Goal: Information Seeking & Learning: Find specific fact

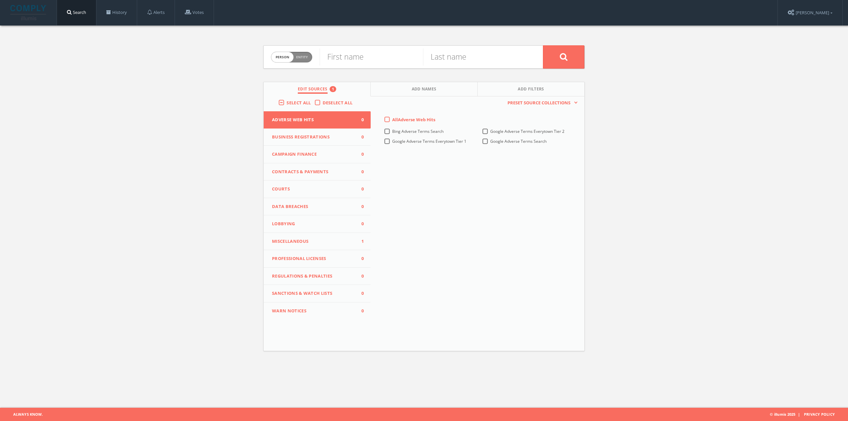
click at [302, 240] on span "Miscellaneous" at bounding box center [313, 241] width 82 height 7
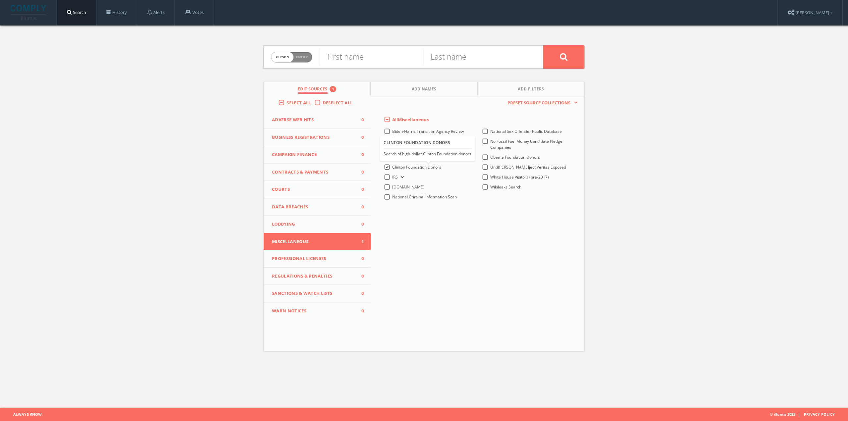
click at [393, 169] on span "Clinton Foundation Donors" at bounding box center [416, 167] width 49 height 6
click at [0, 0] on Donors-all "Clinton Foundation Donors" at bounding box center [0, 0] width 0 height 0
click at [401, 187] on span "[DOMAIN_NAME]" at bounding box center [408, 187] width 32 height 6
click at [0, 0] on input "[DOMAIN_NAME]" at bounding box center [0, 0] width 0 height 0
click at [305, 55] on span "Entity" at bounding box center [302, 57] width 12 height 5
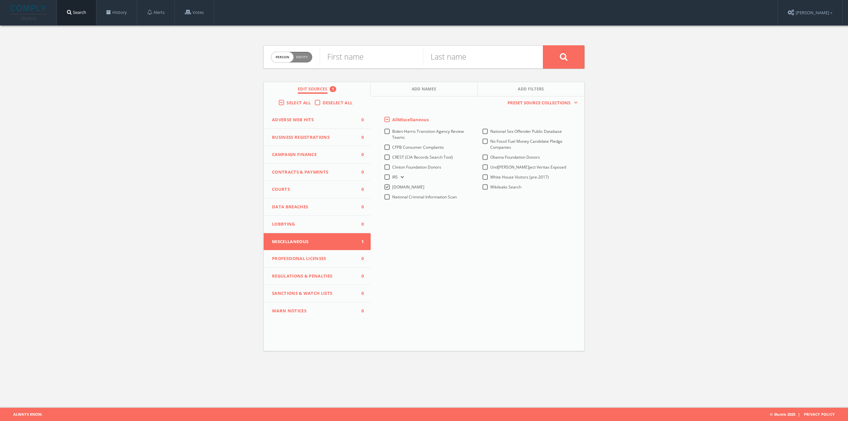
checkbox input "true"
click at [335, 55] on input "text" at bounding box center [431, 56] width 223 height 17
paste input "[PERSON_NAME] Sones"
type input "[PERSON_NAME] Sones"
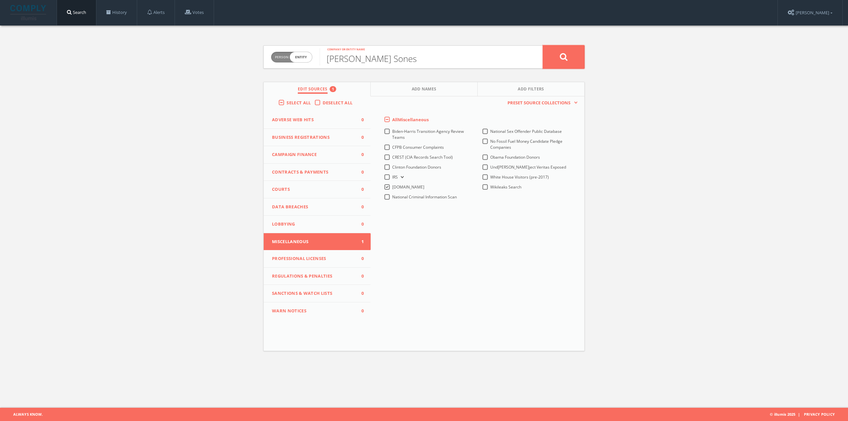
click at [564, 50] on button at bounding box center [563, 56] width 41 height 23
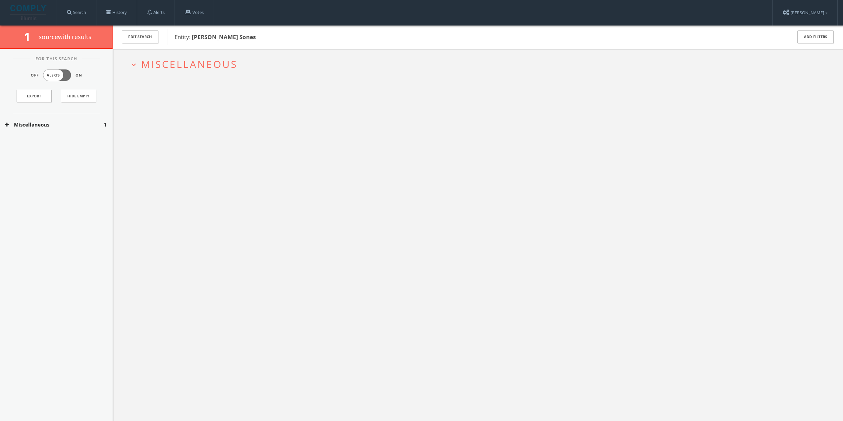
click at [194, 58] on span "Miscellaneous" at bounding box center [189, 64] width 96 height 14
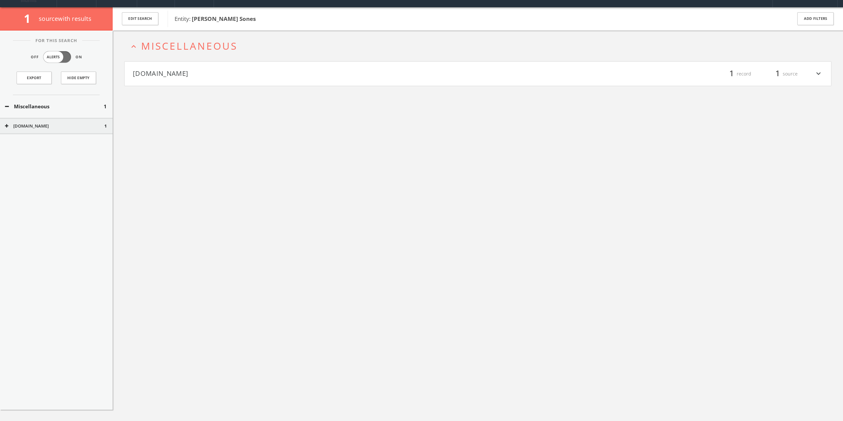
click at [200, 79] on h4 "[DOMAIN_NAME] filter_list 1 record 1 source expand_more" at bounding box center [478, 74] width 707 height 25
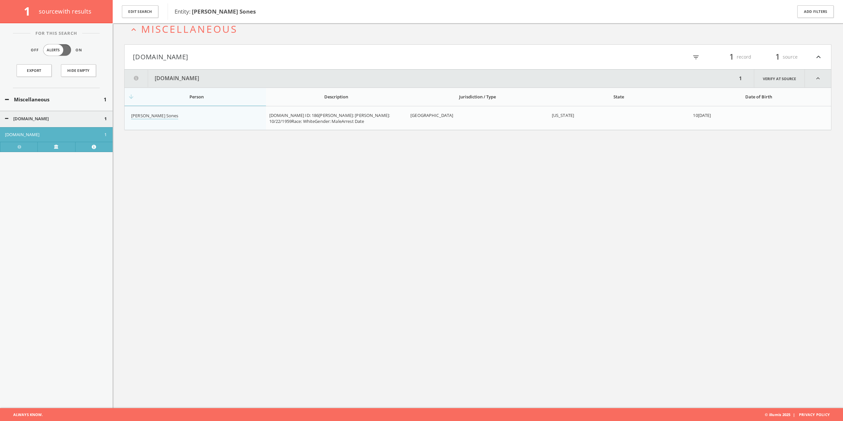
scroll to position [39, 0]
click at [773, 81] on link "Verify at source" at bounding box center [779, 78] width 51 height 18
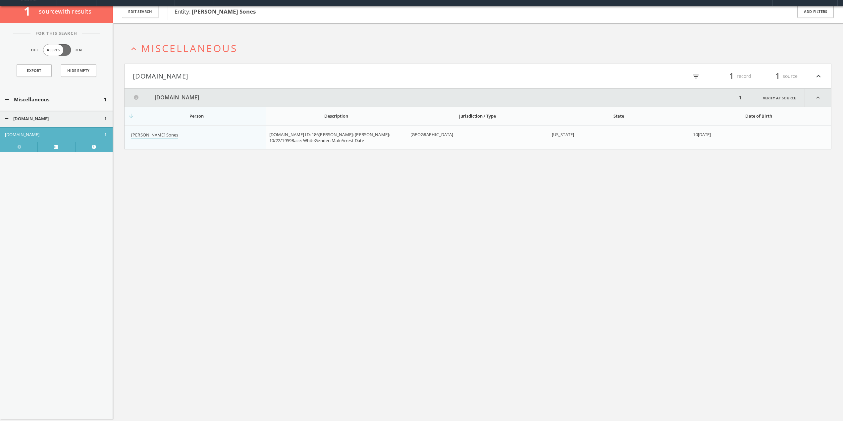
scroll to position [0, 0]
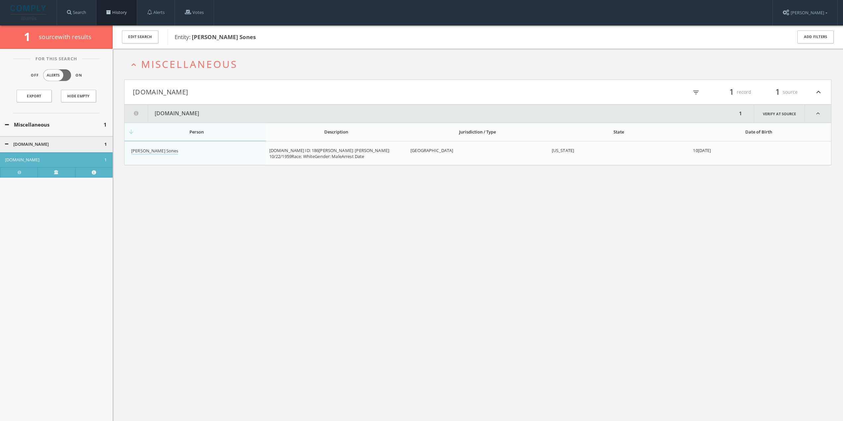
click at [117, 12] on link "History" at bounding box center [116, 12] width 40 height 25
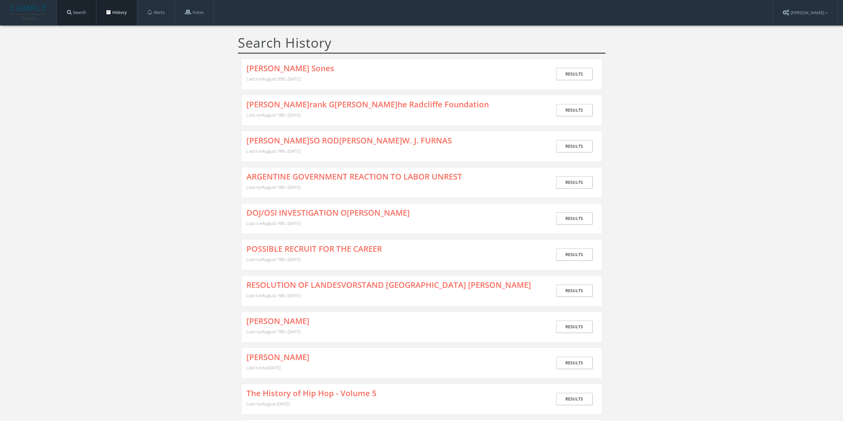
click at [73, 15] on link "Search" at bounding box center [76, 12] width 39 height 25
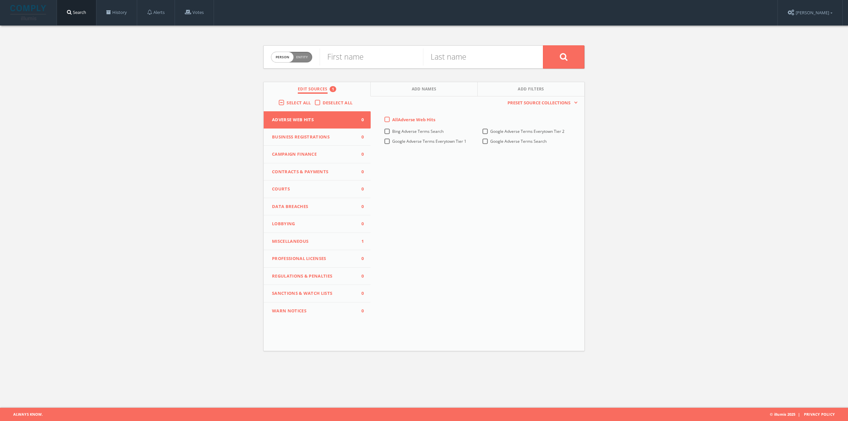
click at [304, 240] on span "Miscellaneous" at bounding box center [313, 241] width 82 height 7
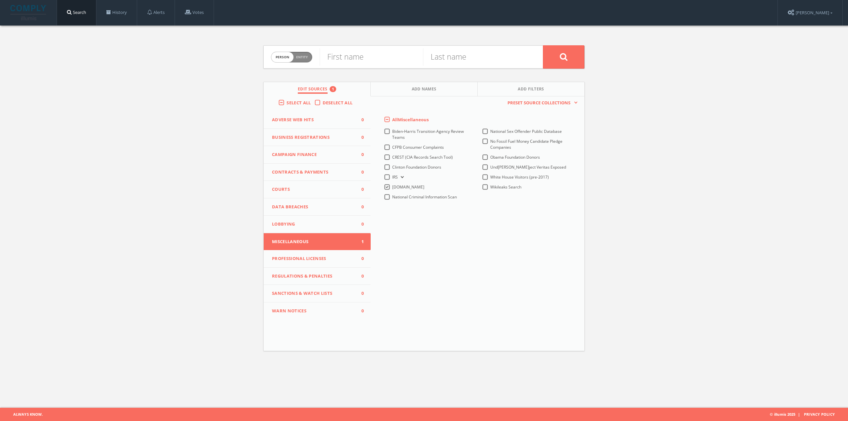
click at [300, 59] on span "Entity" at bounding box center [302, 57] width 12 height 5
click at [289, 57] on span "Person Entity" at bounding box center [291, 57] width 41 height 10
checkbox input "false"
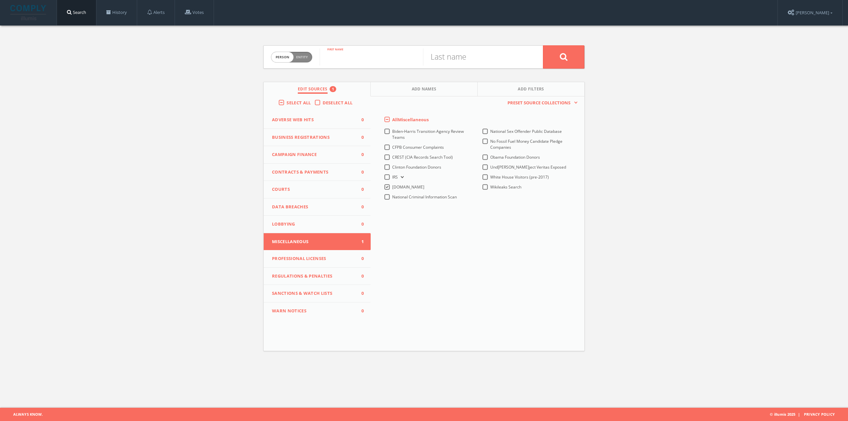
click at [347, 56] on input "text" at bounding box center [371, 56] width 103 height 17
type input "Orlando"
click at [452, 58] on input "text" at bounding box center [474, 56] width 103 height 17
type input "[PERSON_NAME]an"
click at [543, 45] on button at bounding box center [563, 56] width 41 height 23
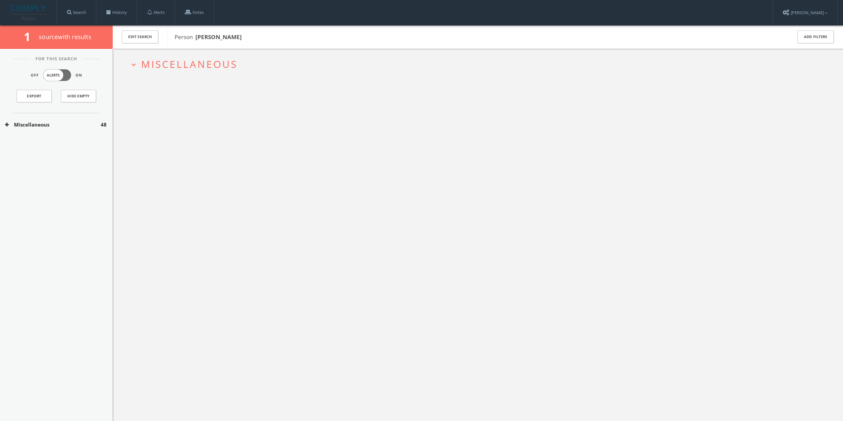
click at [181, 61] on span "Miscellaneous" at bounding box center [189, 64] width 96 height 14
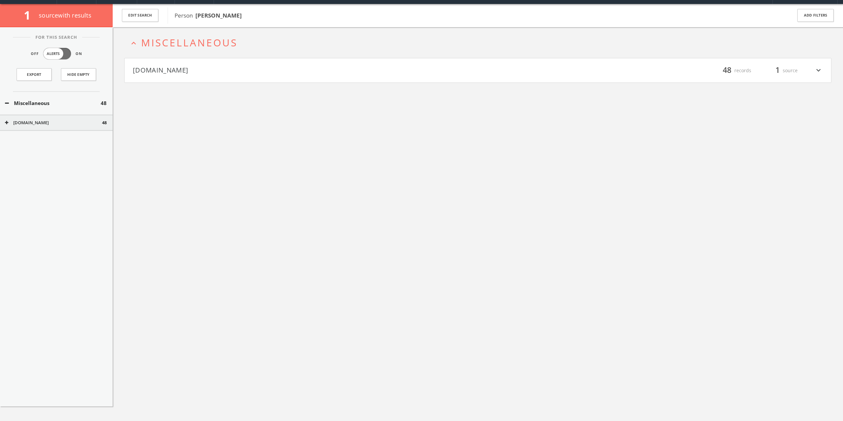
click at [191, 77] on h4 "[DOMAIN_NAME] filter_list 48 records 1 source expand_more" at bounding box center [478, 70] width 707 height 25
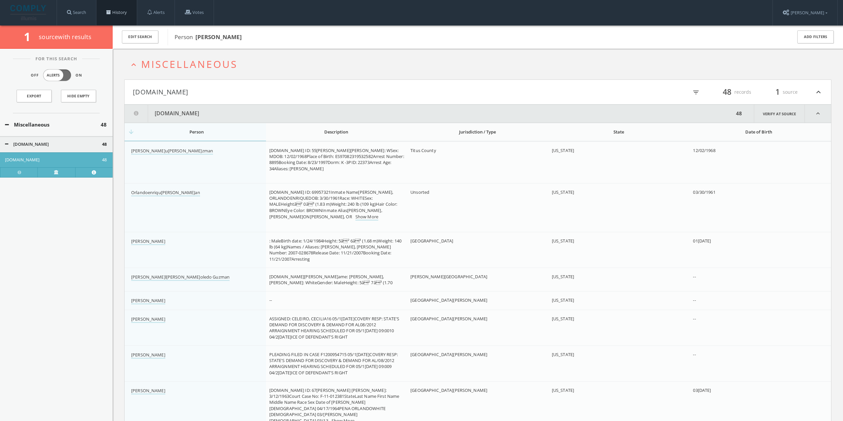
click at [111, 10] on span at bounding box center [108, 12] width 5 height 5
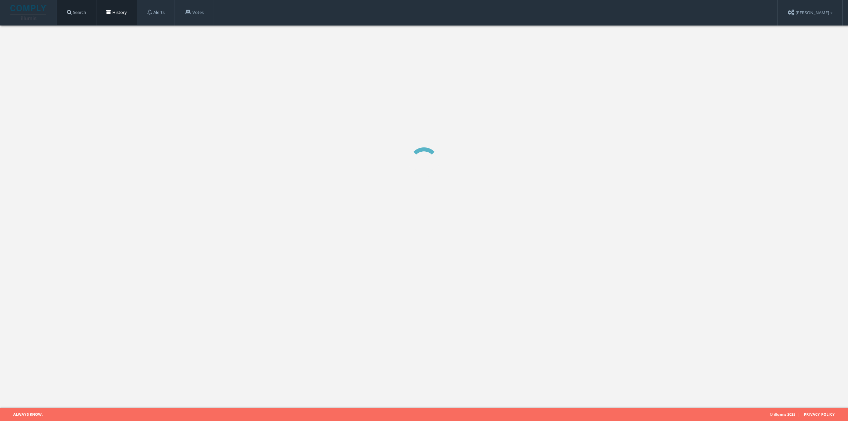
click at [88, 12] on link "Search" at bounding box center [76, 12] width 39 height 25
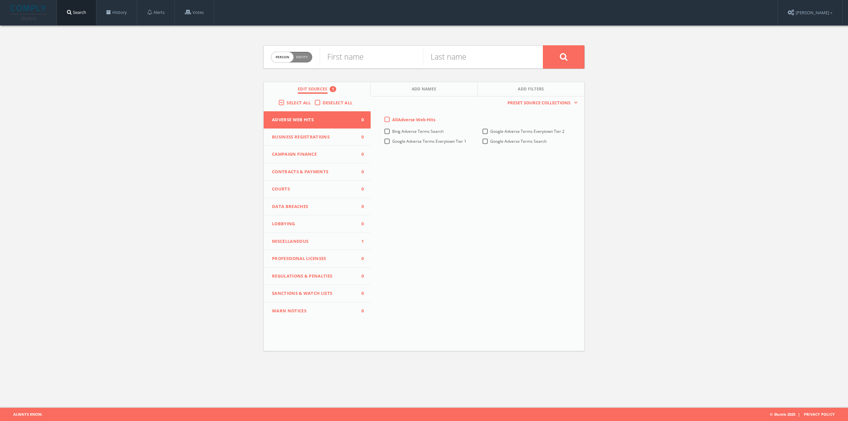
click at [315, 241] on span "Miscellaneous" at bounding box center [313, 241] width 82 height 7
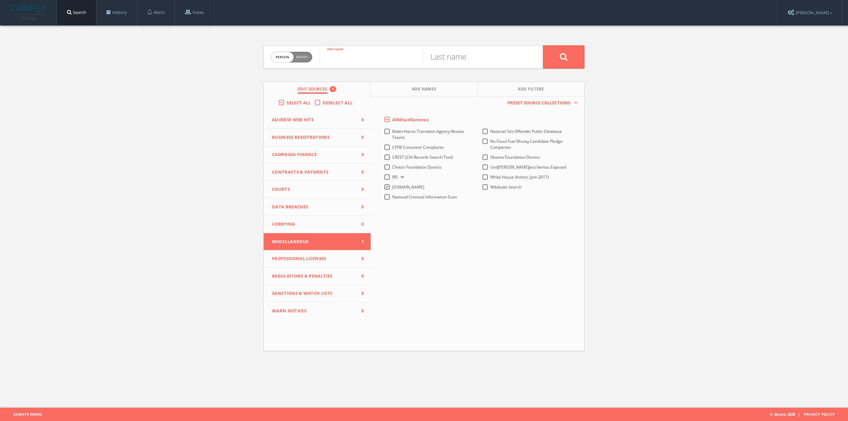
click at [351, 55] on input "text" at bounding box center [371, 56] width 103 height 17
type input "[PERSON_NAME]"
click at [436, 58] on input "text" at bounding box center [474, 56] width 103 height 17
type input "Formella"
click at [543, 45] on button at bounding box center [563, 56] width 41 height 23
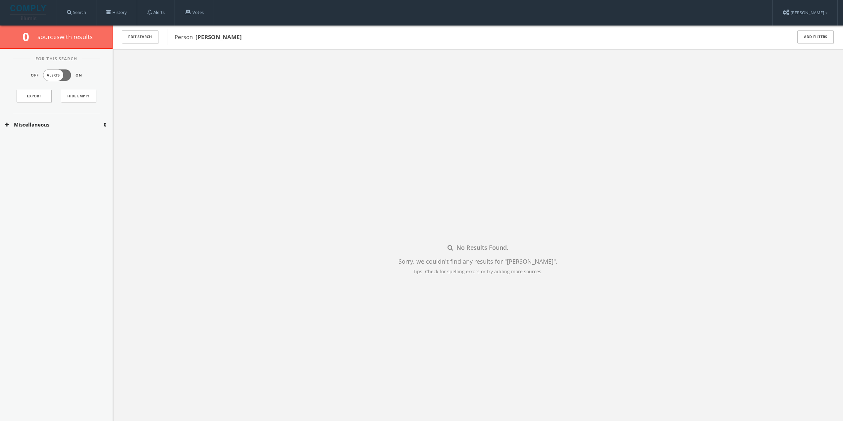
click at [30, 123] on button "Miscellaneous" at bounding box center [54, 125] width 99 height 8
click at [36, 141] on div "[DOMAIN_NAME] 0" at bounding box center [56, 144] width 113 height 17
click at [44, 156] on div "[DOMAIN_NAME] 0" at bounding box center [56, 159] width 113 height 15
click at [142, 34] on button "Edit Search" at bounding box center [140, 36] width 36 height 13
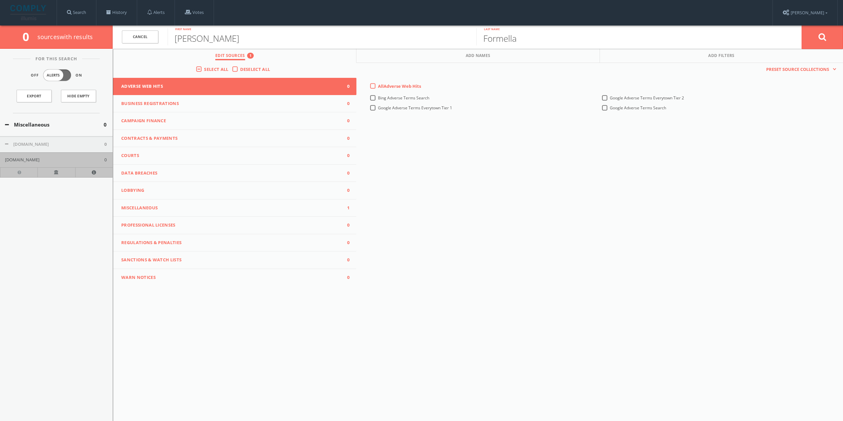
click at [176, 209] on span "Miscellaneous" at bounding box center [230, 208] width 219 height 7
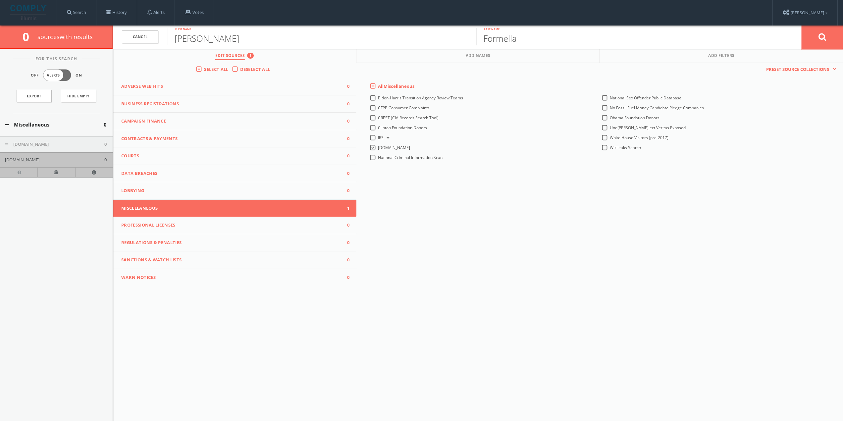
click at [812, 38] on button at bounding box center [822, 37] width 41 height 24
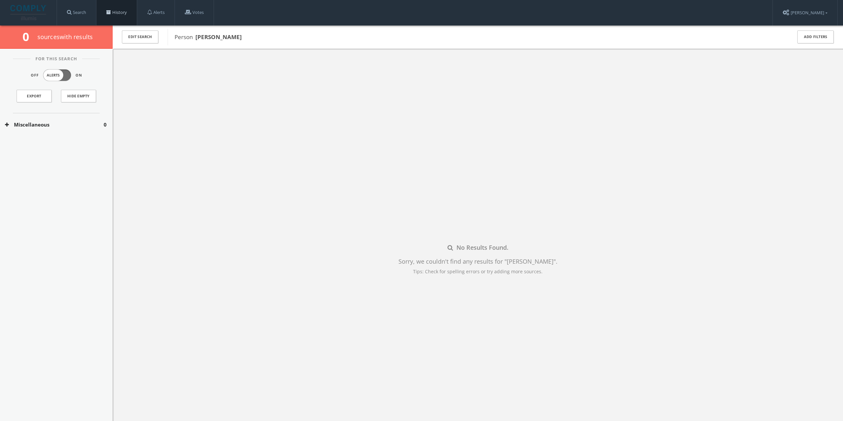
click at [124, 10] on link "History" at bounding box center [116, 12] width 40 height 25
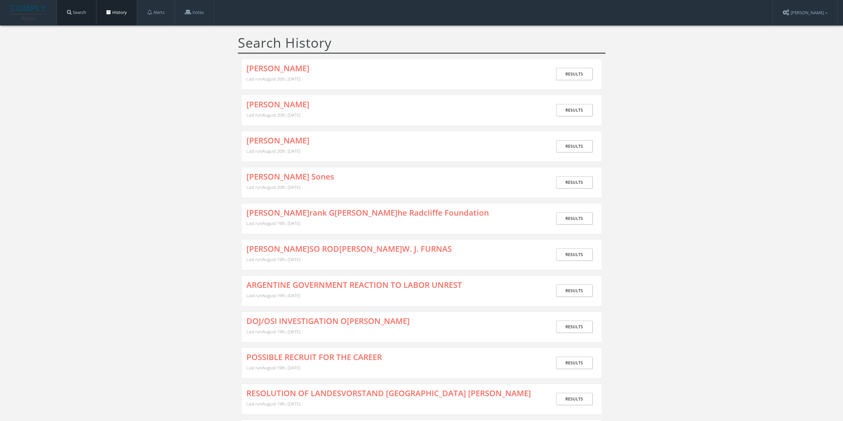
click at [67, 16] on link "Search" at bounding box center [76, 12] width 39 height 25
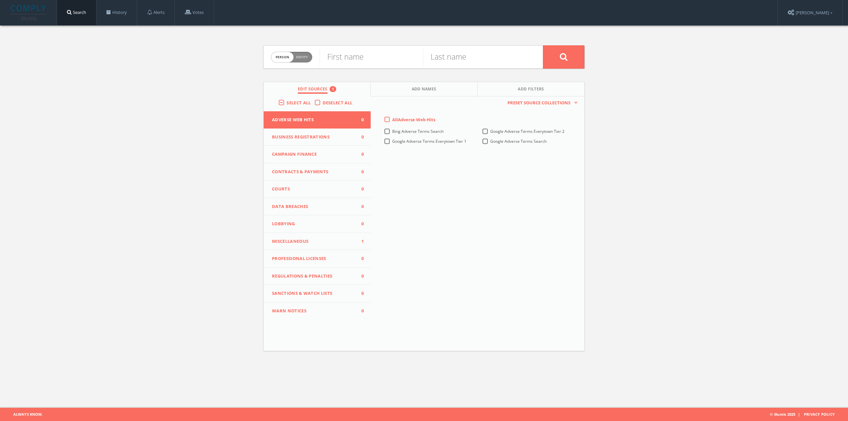
click at [299, 61] on span "Person Entity" at bounding box center [291, 57] width 41 height 10
checkbox input "true"
click at [311, 238] on button "Miscellaneous 1" at bounding box center [317, 242] width 107 height 18
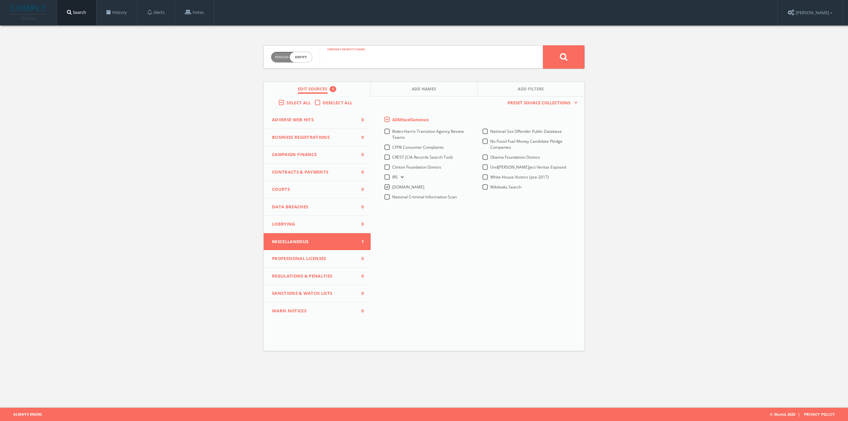
click at [376, 61] on input "text" at bounding box center [431, 56] width 223 height 17
paste input "[PERSON_NAME]"
type input "[PERSON_NAME]"
click at [570, 55] on button at bounding box center [563, 56] width 41 height 23
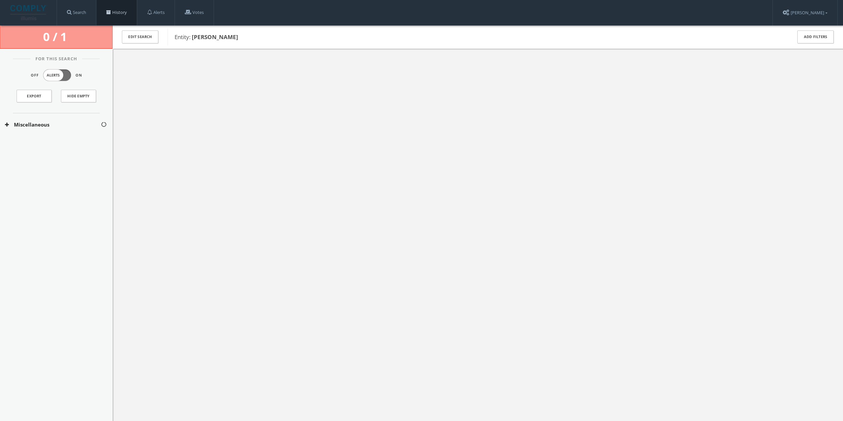
click at [124, 13] on link "History" at bounding box center [116, 12] width 40 height 25
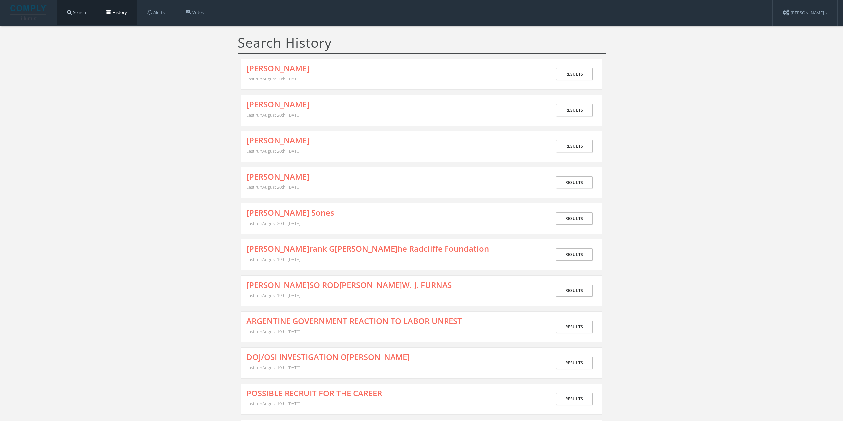
click at [80, 9] on link "Search" at bounding box center [76, 12] width 39 height 25
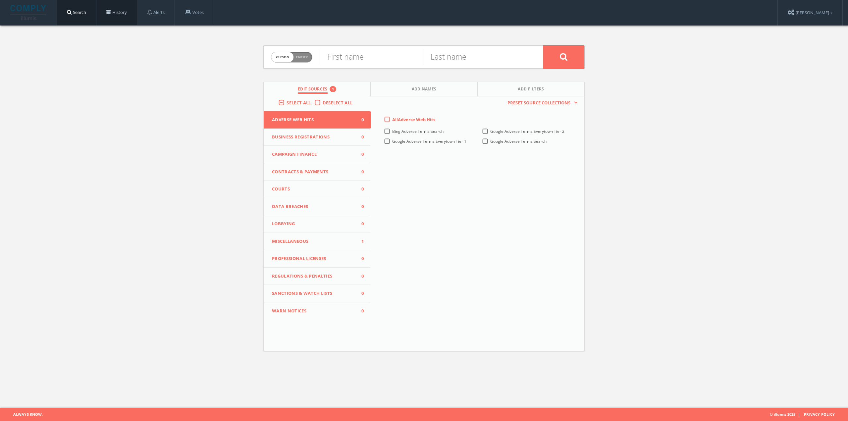
click at [125, 9] on link "History" at bounding box center [116, 12] width 40 height 25
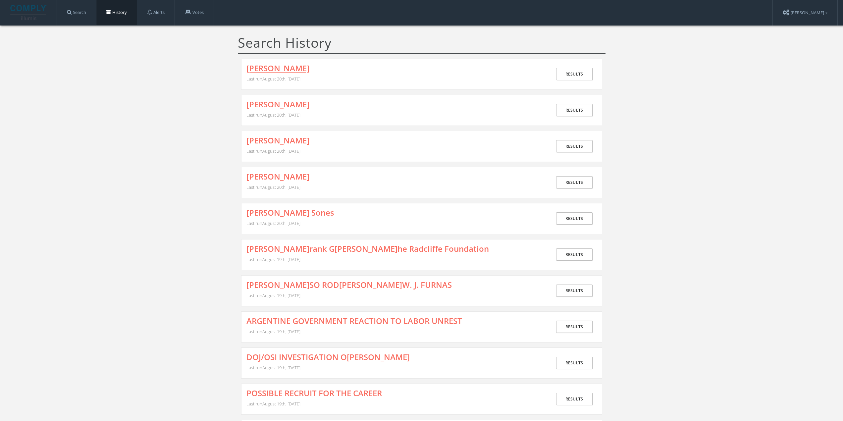
click at [285, 73] on link "[PERSON_NAME]" at bounding box center [278, 68] width 63 height 9
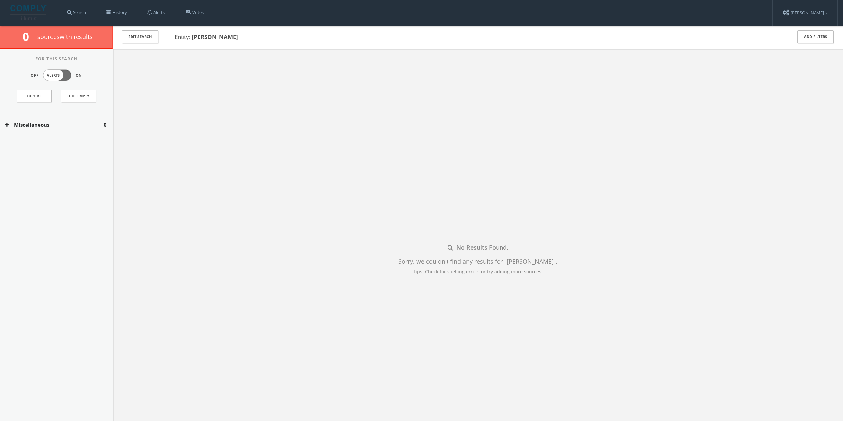
click at [249, 42] on div "[PERSON_NAME]" at bounding box center [476, 37] width 616 height 17
click at [109, 11] on span at bounding box center [108, 12] width 5 height 5
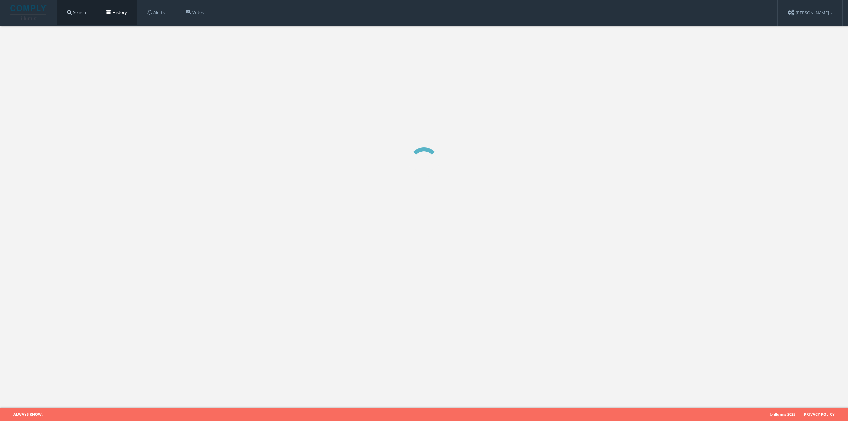
click at [79, 12] on link "Search" at bounding box center [76, 12] width 39 height 25
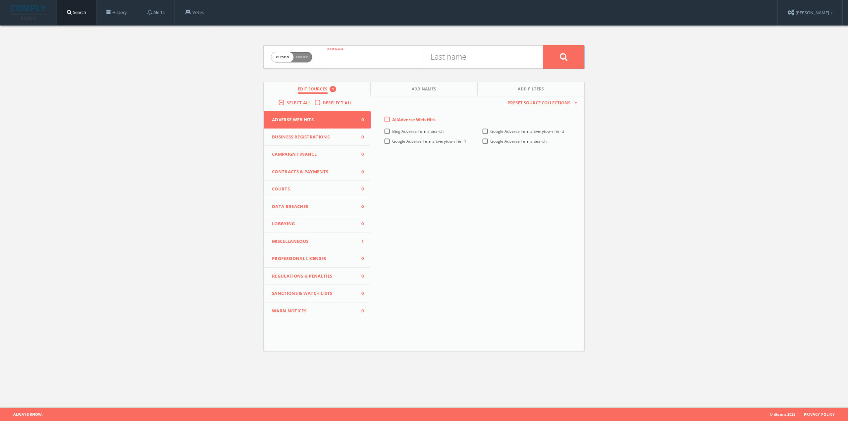
click at [332, 58] on input "text" at bounding box center [371, 56] width 103 height 17
type input "[PERSON_NAME]"
click at [480, 52] on input "text" at bounding box center [474, 56] width 103 height 17
type input "Gunsauls"
click at [308, 242] on span "Miscellaneous" at bounding box center [313, 241] width 82 height 7
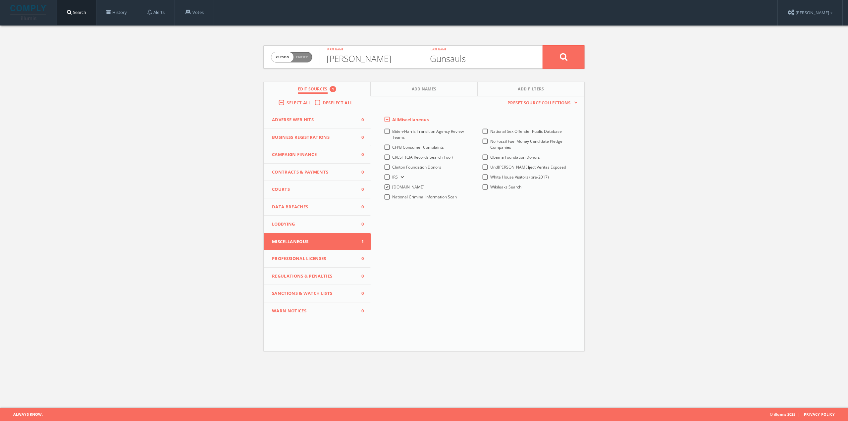
click at [560, 59] on icon at bounding box center [564, 57] width 8 height 8
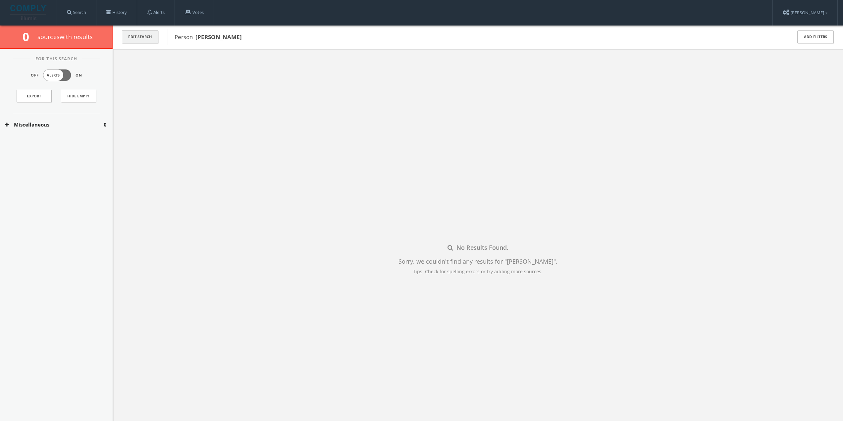
click at [143, 42] on button "Edit Search" at bounding box center [140, 36] width 36 height 13
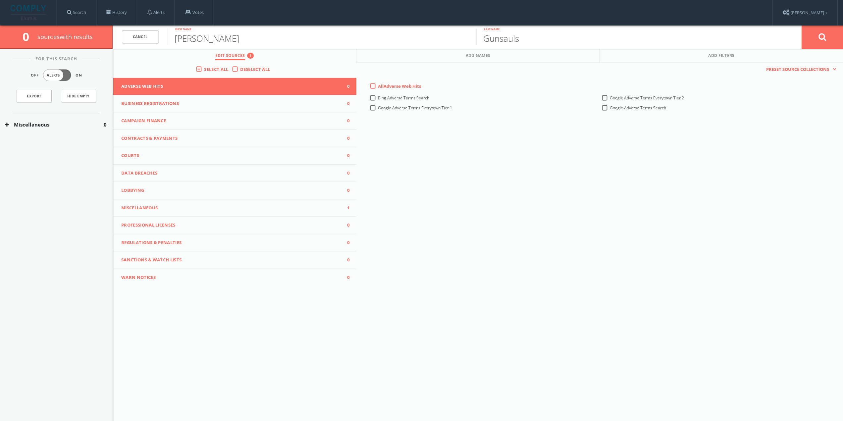
click at [185, 207] on span "Miscellaneous" at bounding box center [230, 208] width 219 height 7
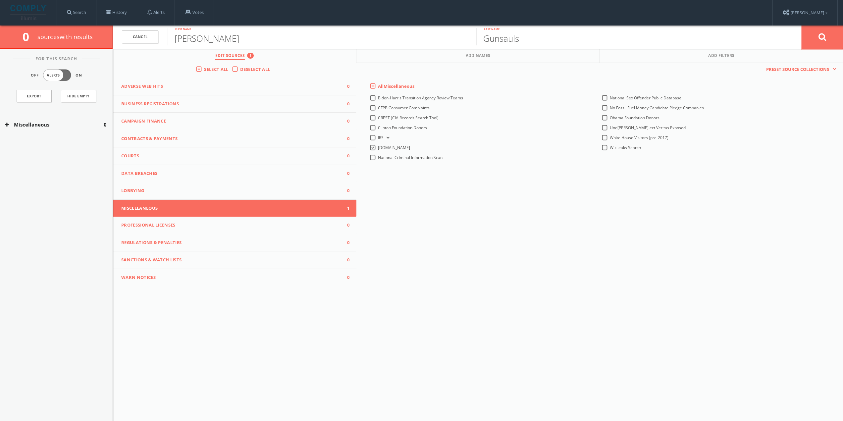
click at [812, 40] on button at bounding box center [822, 37] width 41 height 24
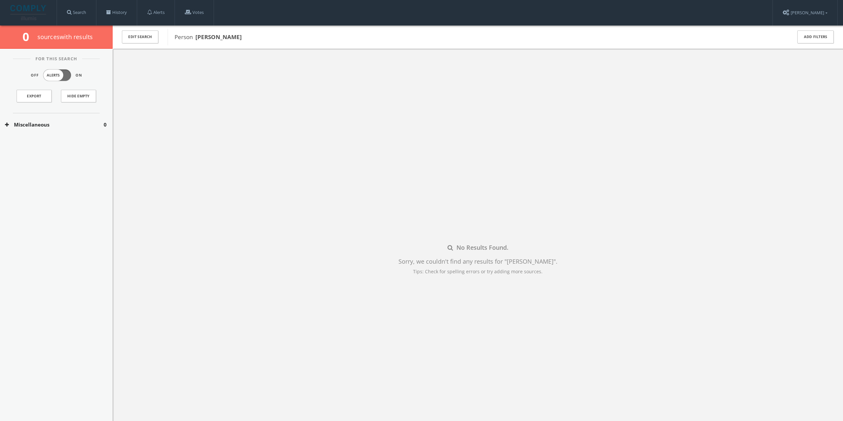
click at [48, 126] on button "Miscellaneous" at bounding box center [54, 125] width 99 height 8
click at [41, 144] on button "[DOMAIN_NAME]" at bounding box center [54, 144] width 99 height 7
click at [62, 163] on div "[DOMAIN_NAME] 0" at bounding box center [56, 159] width 113 height 15
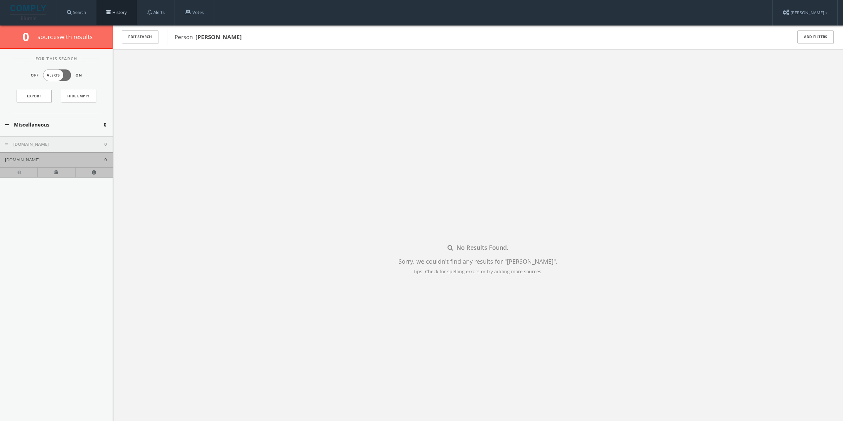
click at [110, 12] on span at bounding box center [108, 12] width 5 height 5
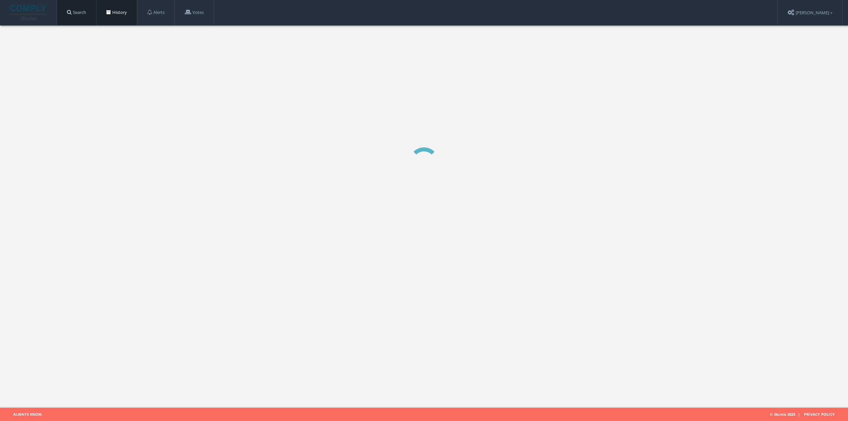
click at [83, 11] on link "Search" at bounding box center [76, 12] width 39 height 25
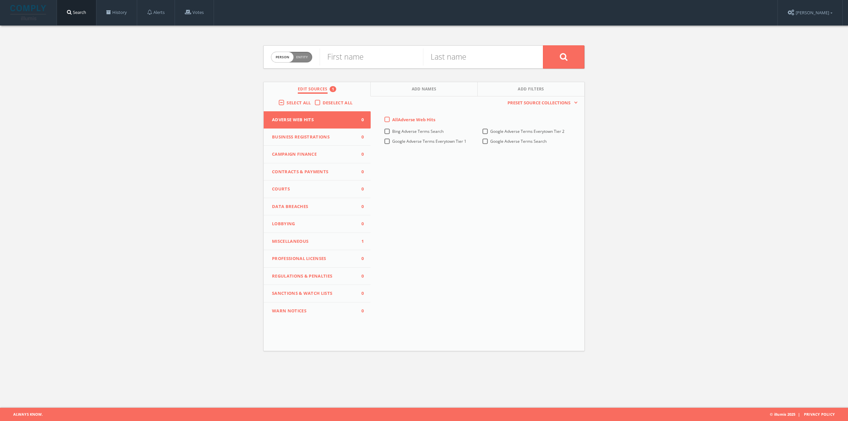
drag, startPoint x: 329, startPoint y: 240, endPoint x: 329, endPoint y: 232, distance: 8.0
click at [328, 240] on span "Miscellaneous" at bounding box center [313, 241] width 82 height 7
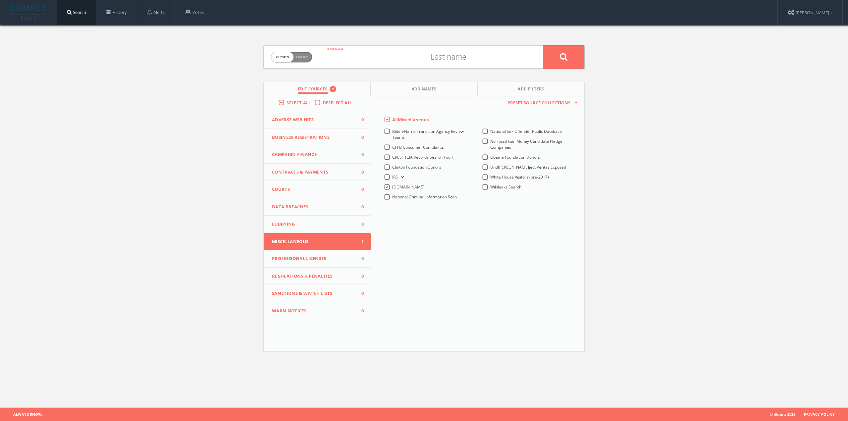
click at [358, 57] on input "text" at bounding box center [371, 56] width 103 height 17
type input "[PERSON_NAME]"
click at [470, 61] on input "text" at bounding box center [474, 56] width 103 height 17
type input "[PERSON_NAME]"
click at [543, 45] on button at bounding box center [563, 56] width 41 height 23
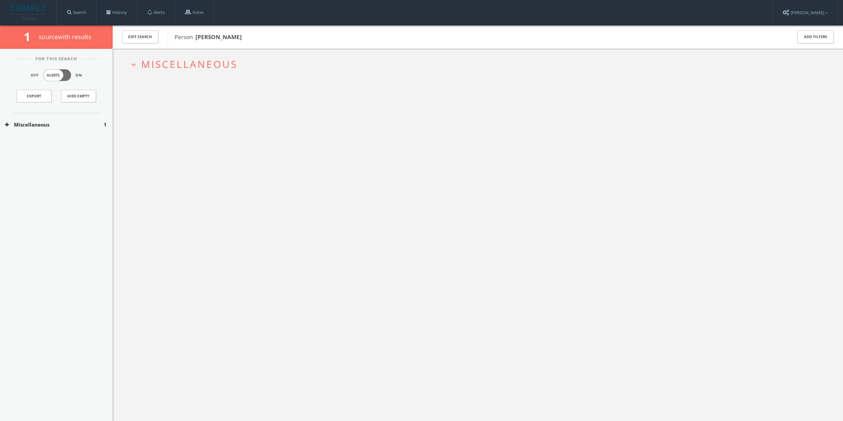
click at [148, 60] on span "Miscellaneous" at bounding box center [189, 64] width 96 height 14
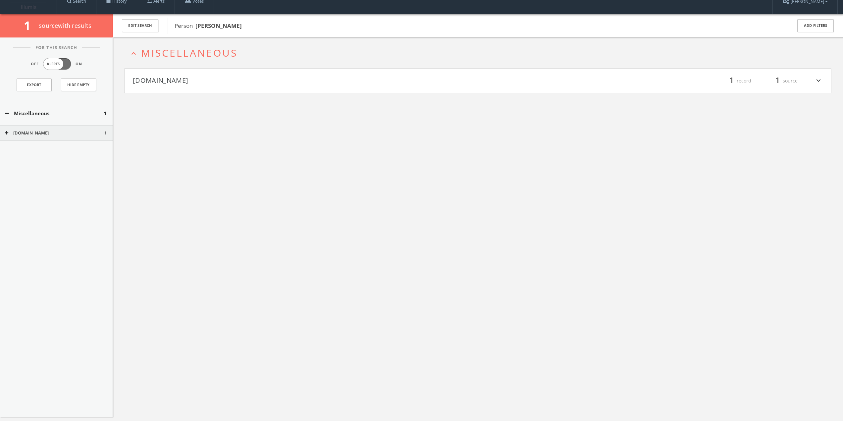
click at [176, 83] on button "[DOMAIN_NAME]" at bounding box center [305, 80] width 345 height 11
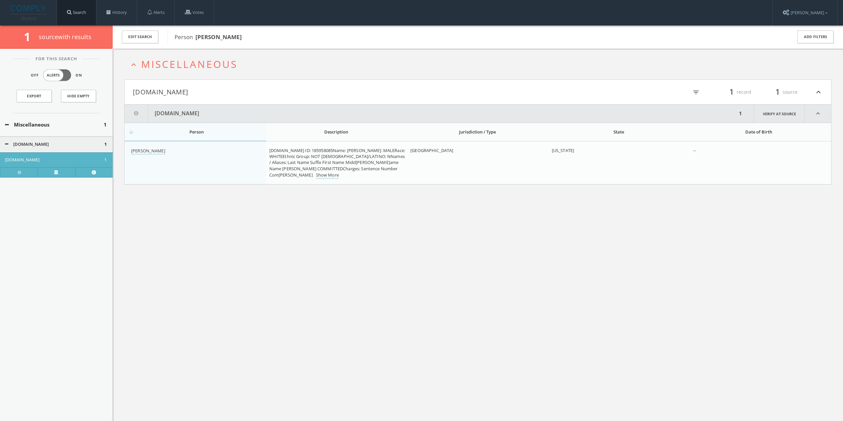
click at [69, 13] on span at bounding box center [69, 12] width 5 height 5
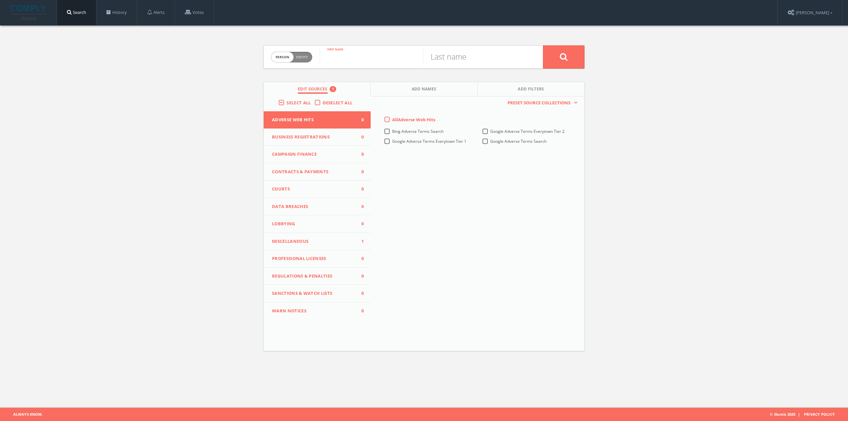
click at [350, 58] on input "text" at bounding box center [371, 56] width 103 height 17
type input "Agapito"
click at [447, 58] on input "text" at bounding box center [474, 56] width 103 height 17
type input "[PERSON_NAME]"
click at [287, 242] on span "Miscellaneous" at bounding box center [313, 241] width 82 height 7
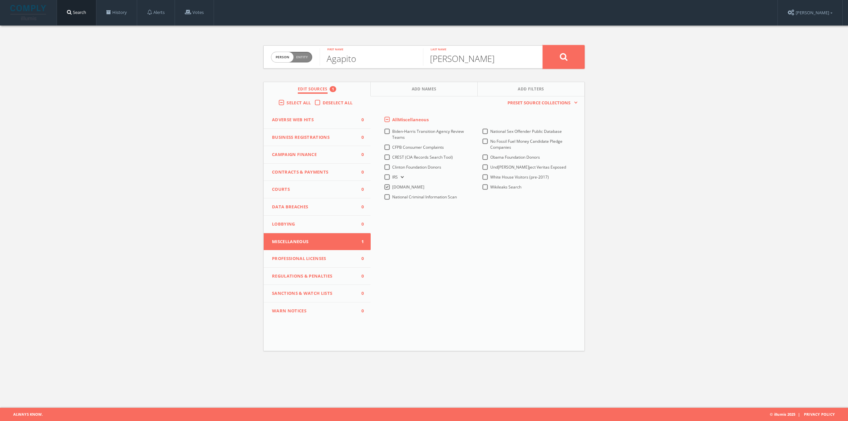
click at [560, 58] on icon at bounding box center [564, 57] width 8 height 8
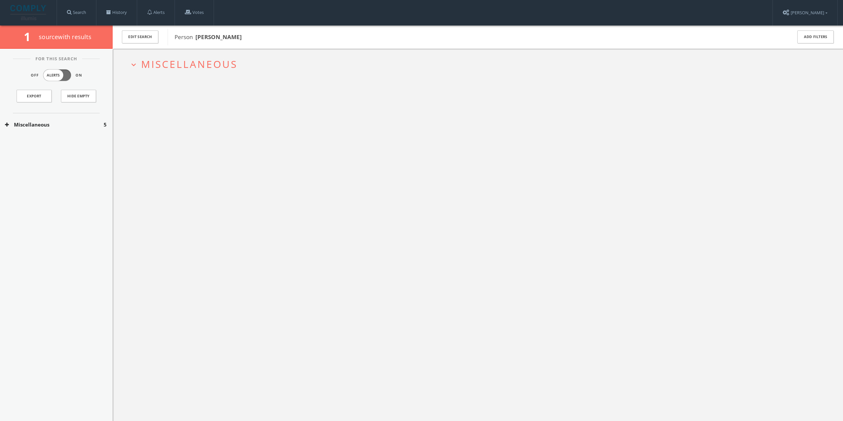
click at [71, 123] on button "Miscellaneous" at bounding box center [54, 125] width 99 height 8
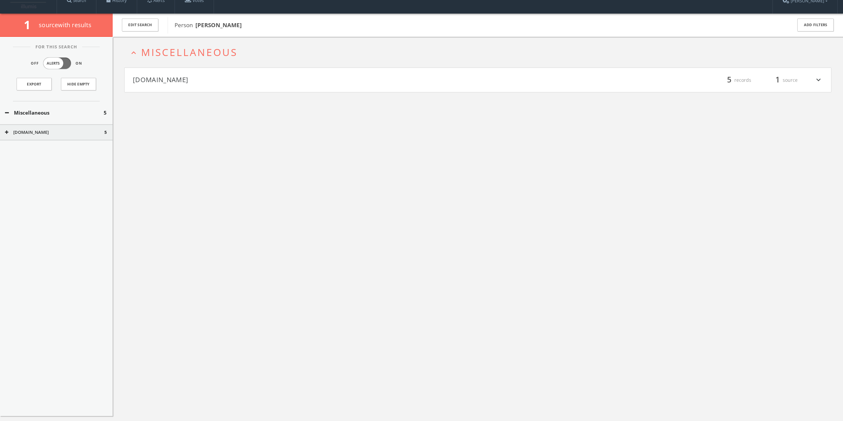
drag, startPoint x: 58, startPoint y: 146, endPoint x: 54, endPoint y: 145, distance: 4.3
click at [55, 145] on div "For This Search Off Alerts On Export Hide Empty Miscellaneous 5 [DOMAIN_NAME] 5" at bounding box center [56, 226] width 113 height 379
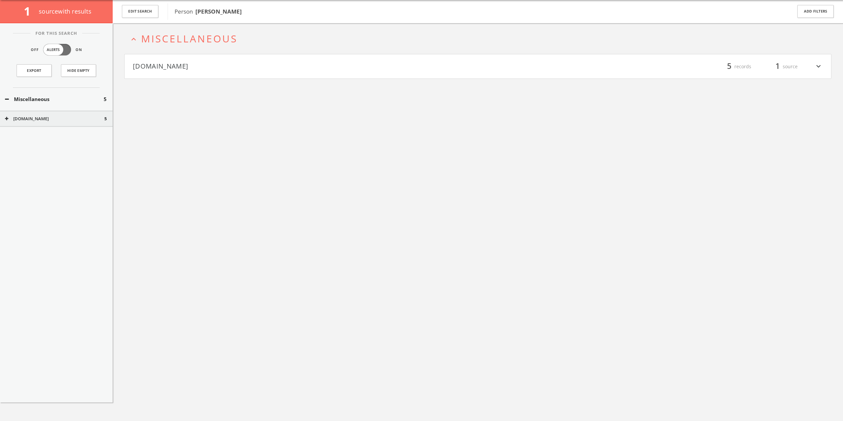
click at [61, 120] on button "[DOMAIN_NAME]" at bounding box center [54, 119] width 99 height 7
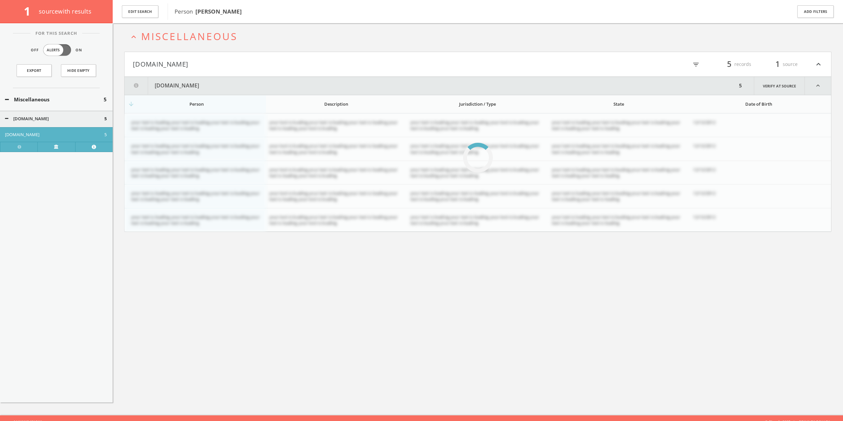
scroll to position [39, 0]
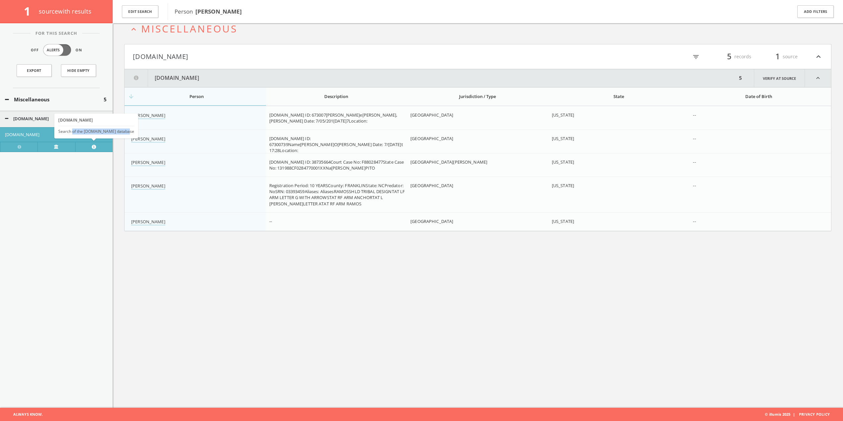
drag, startPoint x: 128, startPoint y: 132, endPoint x: 72, endPoint y: 131, distance: 56.0
click at [72, 131] on div "Search of the [DOMAIN_NAME] database" at bounding box center [96, 132] width 76 height 6
click at [84, 129] on div "Search of the [DOMAIN_NAME] database" at bounding box center [96, 132] width 76 height 6
drag, startPoint x: 57, startPoint y: 130, endPoint x: 130, endPoint y: 130, distance: 72.6
click at [130, 130] on div "[DOMAIN_NAME] Search of the [DOMAIN_NAME] database" at bounding box center [96, 126] width 84 height 25
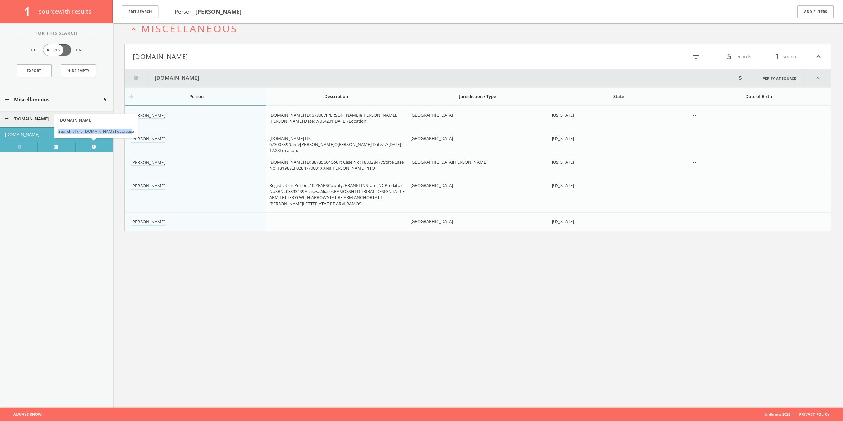
copy div "Search of the [DOMAIN_NAME] database"
